Goal: Check status: Check status

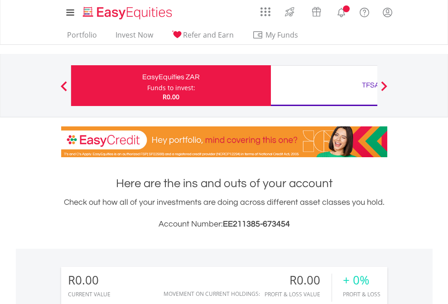
scroll to position [87, 142]
click at [147, 86] on div "Funds to invest:" at bounding box center [171, 87] width 48 height 9
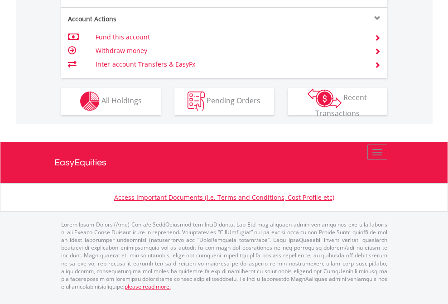
scroll to position [847, 0]
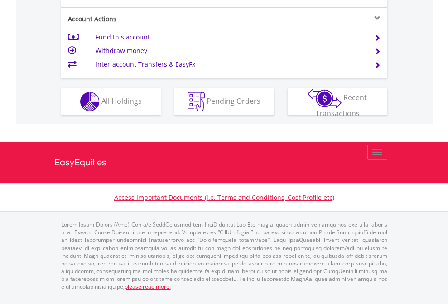
scroll to position [868, 0]
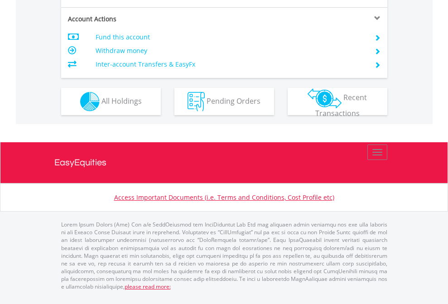
scroll to position [850, 0]
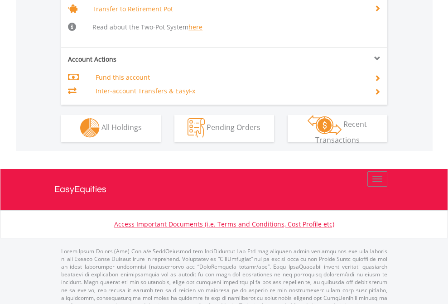
scroll to position [900, 0]
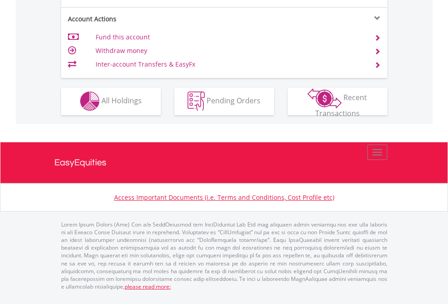
scroll to position [847, 0]
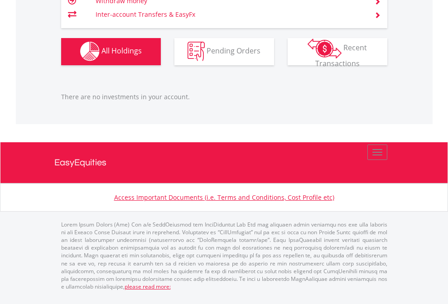
scroll to position [65, 0]
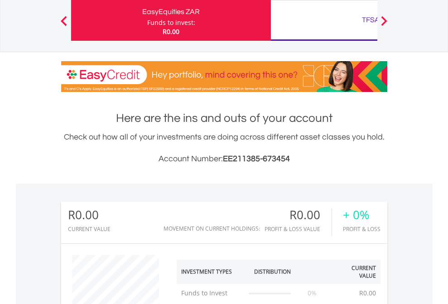
click at [324, 20] on div "TFSA" at bounding box center [370, 20] width 189 height 13
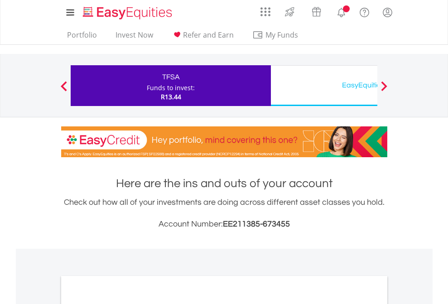
scroll to position [544, 0]
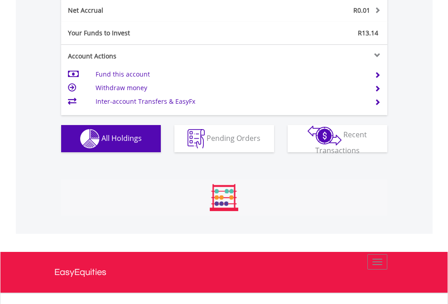
scroll to position [87, 142]
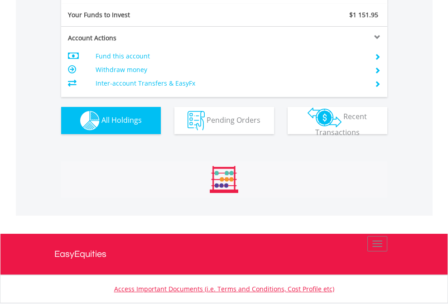
scroll to position [87, 142]
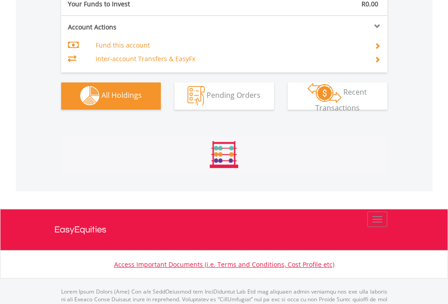
scroll to position [897, 0]
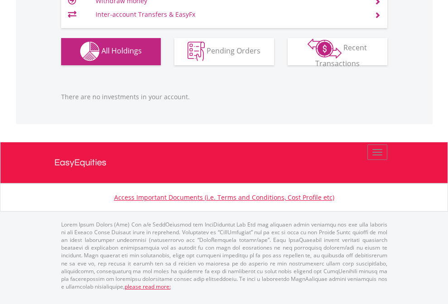
scroll to position [87, 142]
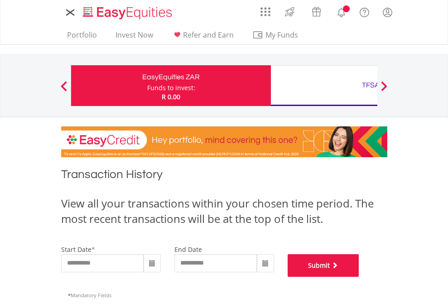
click at [359, 277] on button "Submit" at bounding box center [324, 265] width 72 height 23
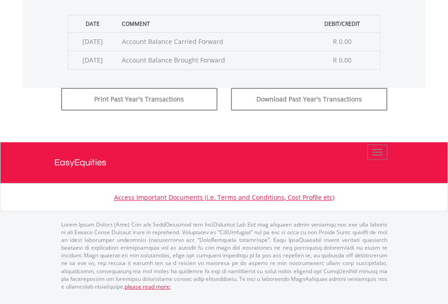
scroll to position [367, 0]
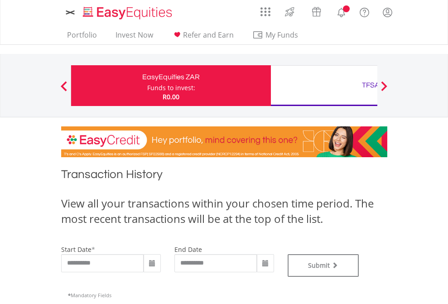
click at [324, 86] on div "TFSA" at bounding box center [370, 85] width 189 height 13
type input "**********"
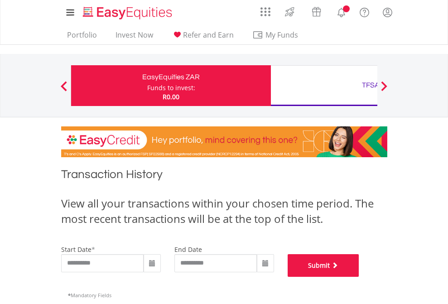
click at [359, 277] on button "Submit" at bounding box center [324, 265] width 72 height 23
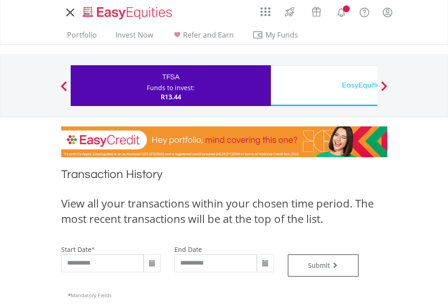
click at [324, 86] on div "EasyEquities USD" at bounding box center [370, 85] width 189 height 13
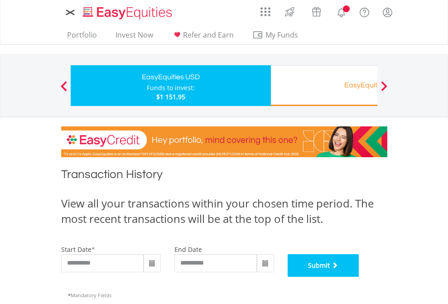
click at [359, 277] on button "Submit" at bounding box center [324, 265] width 72 height 23
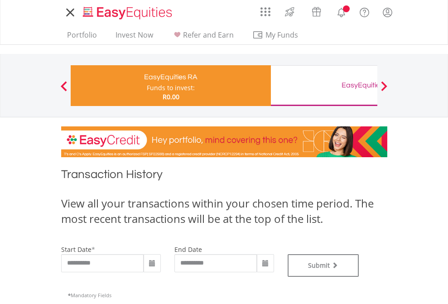
type input "**********"
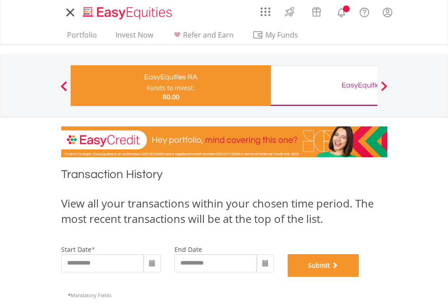
click at [359, 277] on button "Submit" at bounding box center [324, 265] width 72 height 23
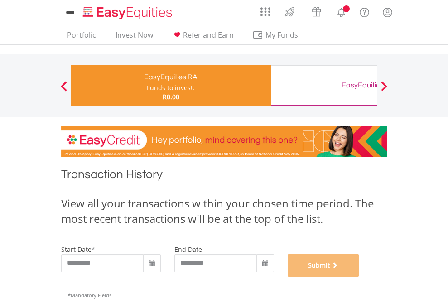
scroll to position [367, 0]
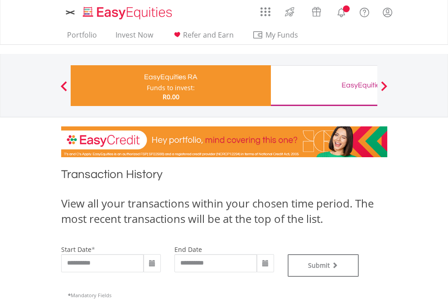
click at [324, 86] on div "EasyEquities GBP" at bounding box center [370, 85] width 189 height 13
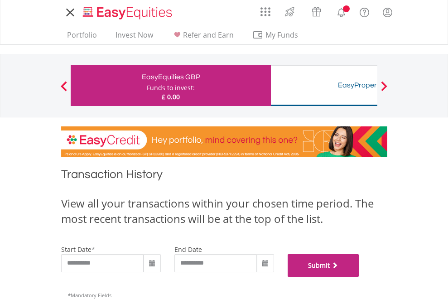
click at [359, 277] on button "Submit" at bounding box center [324, 265] width 72 height 23
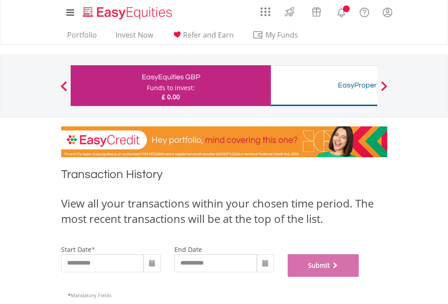
scroll to position [367, 0]
